Goal: Find contact information: Find contact information

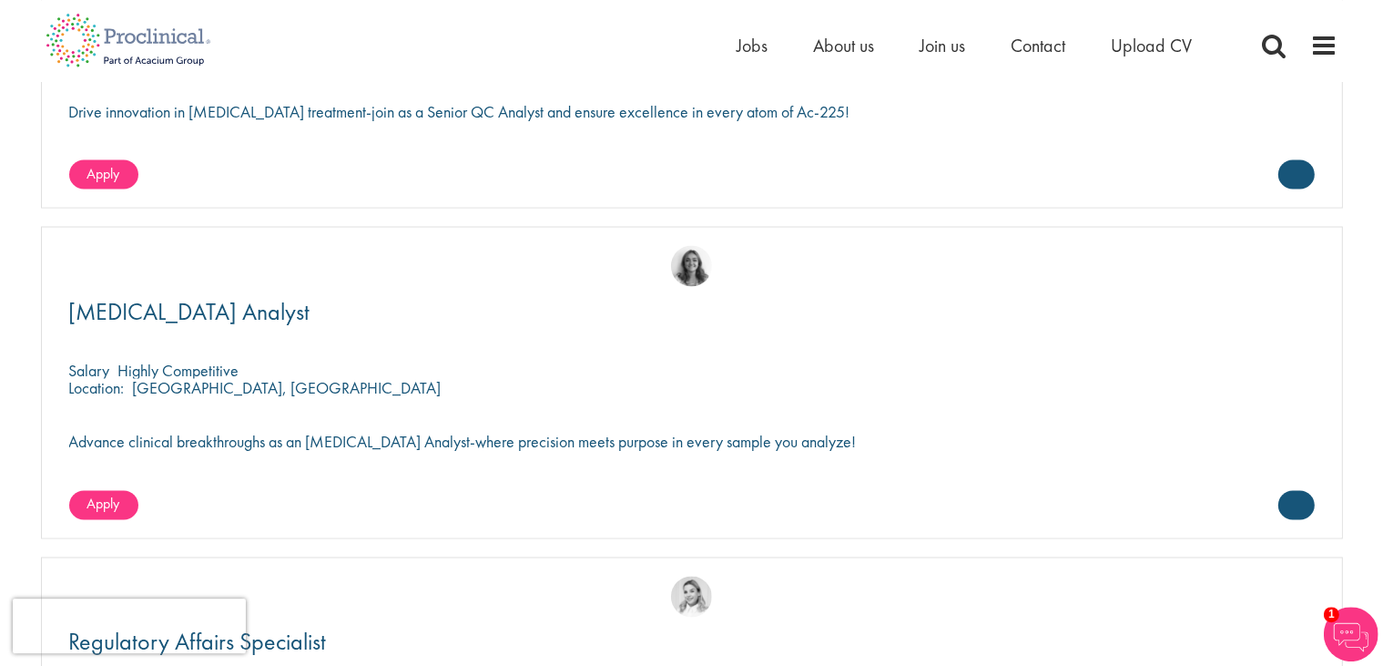
scroll to position [3155, 0]
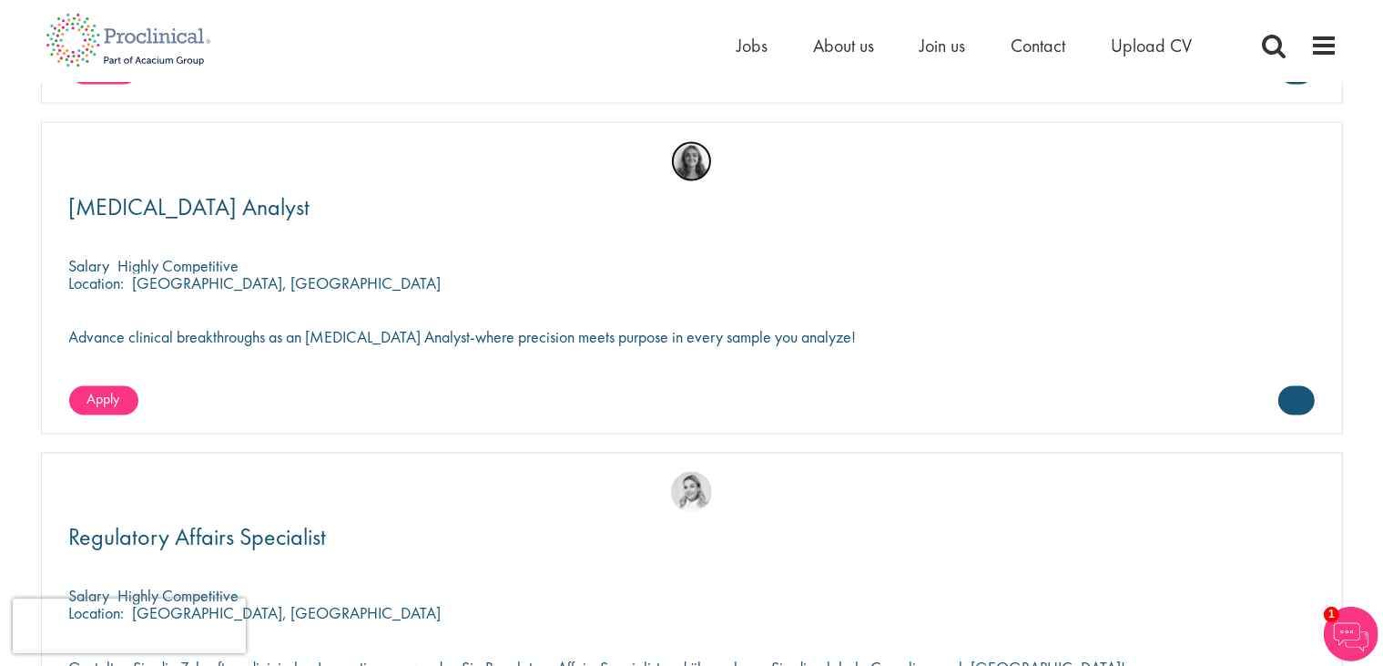
click at [702, 162] on img at bounding box center [691, 161] width 41 height 41
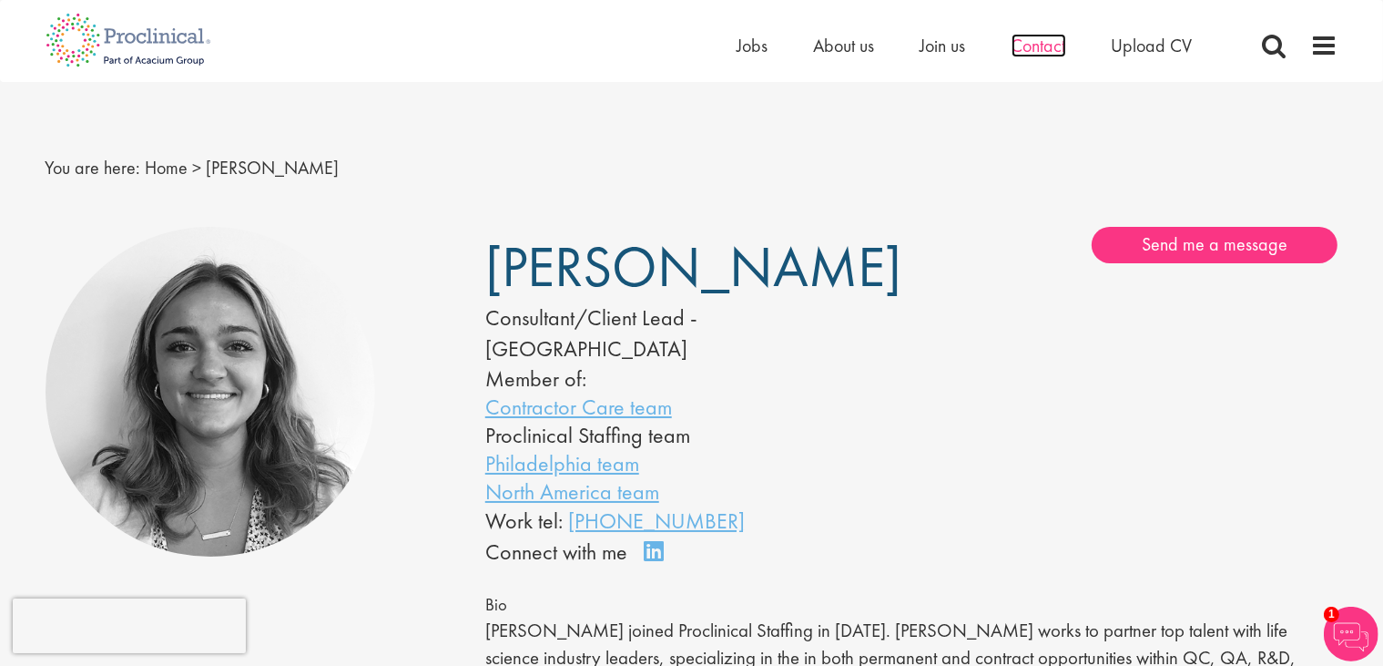
click at [1034, 38] on span "Contact" at bounding box center [1039, 46] width 55 height 24
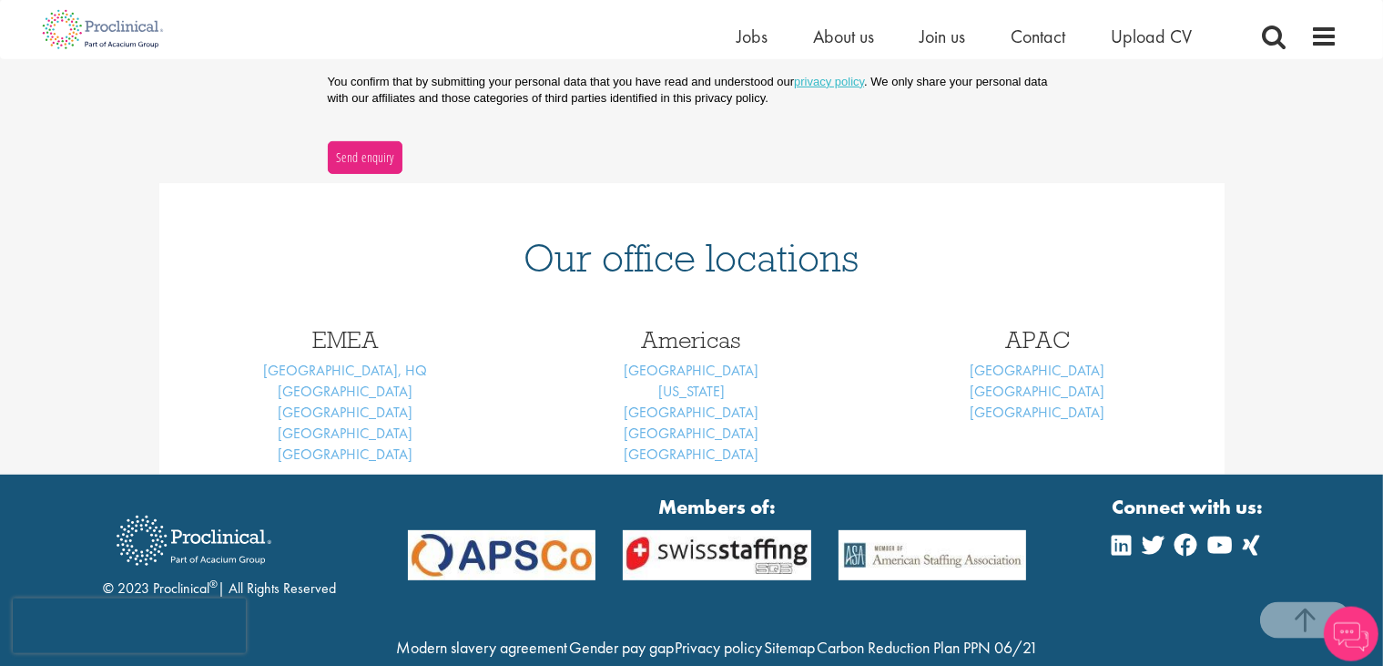
scroll to position [702, 0]
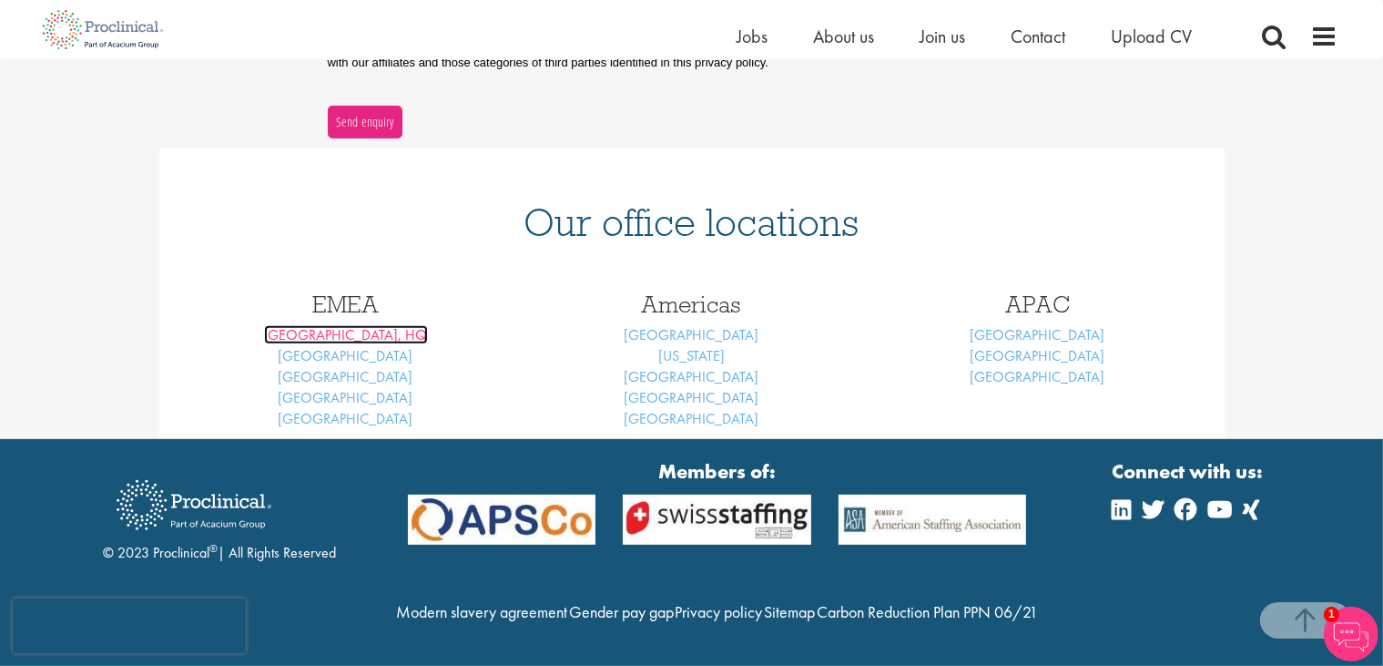
click at [345, 325] on link "[GEOGRAPHIC_DATA], HQ" at bounding box center [346, 334] width 164 height 19
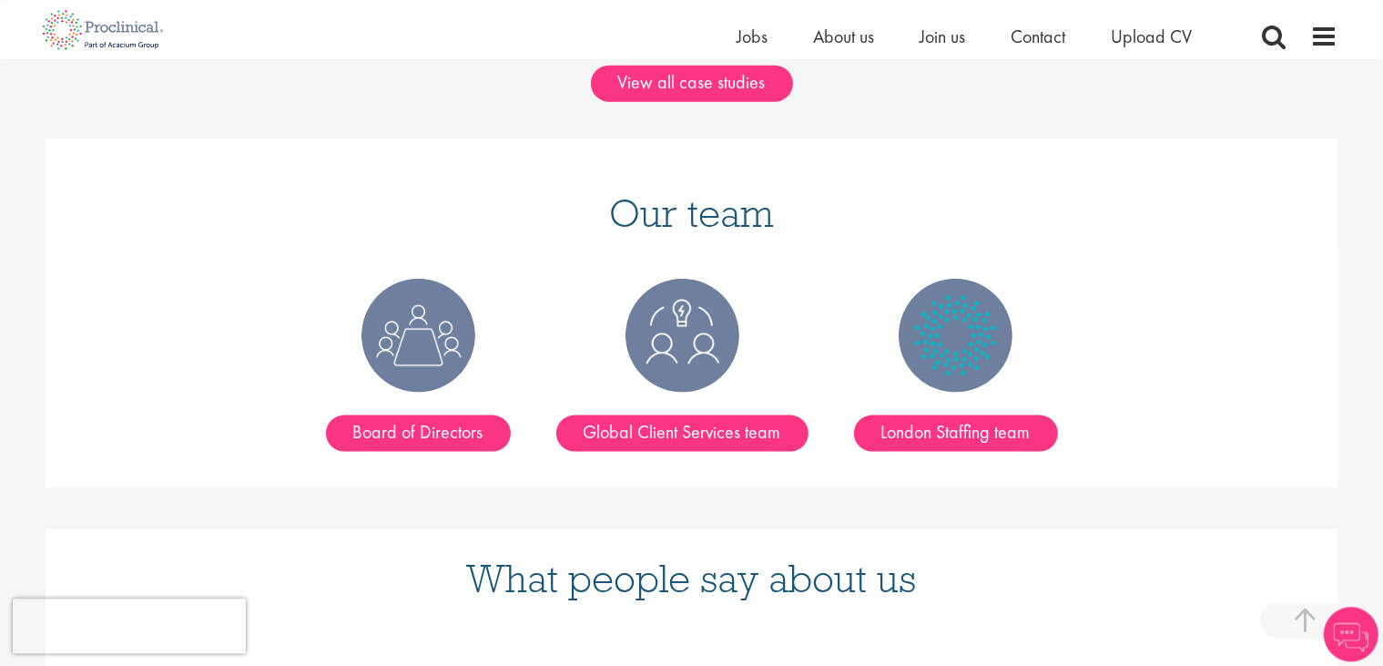
scroll to position [2211, 0]
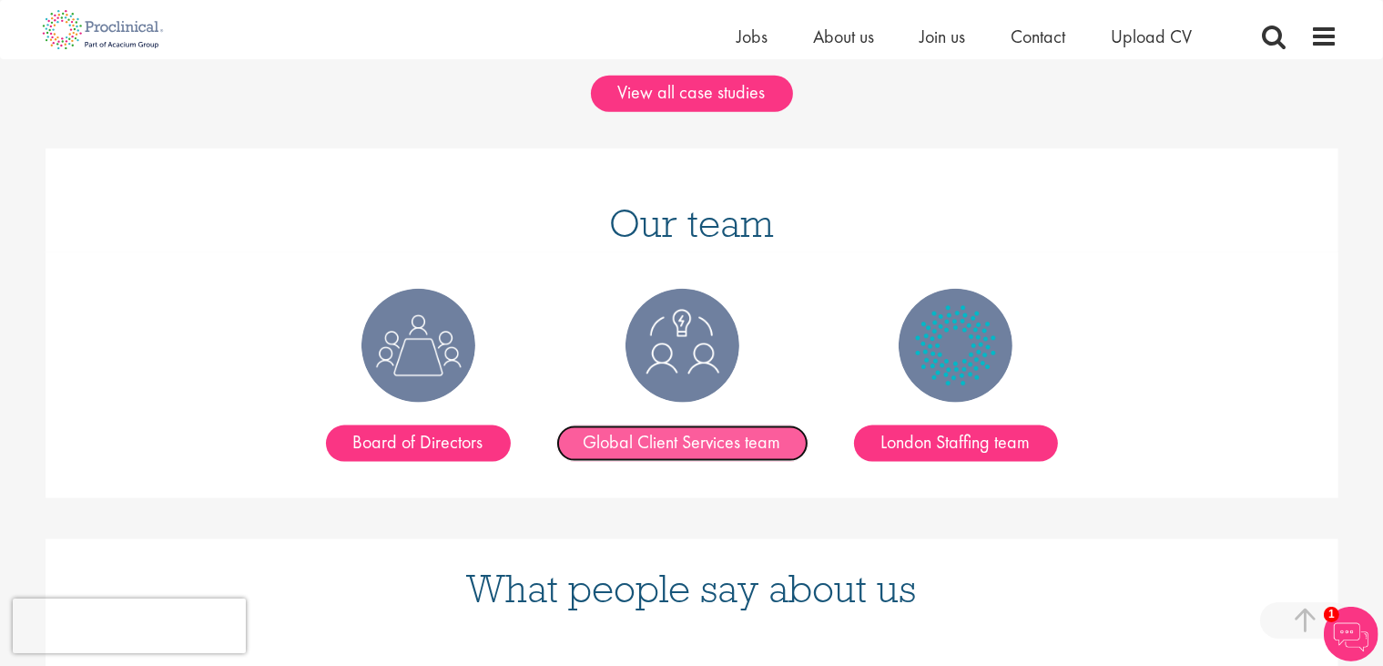
click at [699, 425] on link "Global Client Services team" at bounding box center [682, 443] width 252 height 36
